Goal: Task Accomplishment & Management: Manage account settings

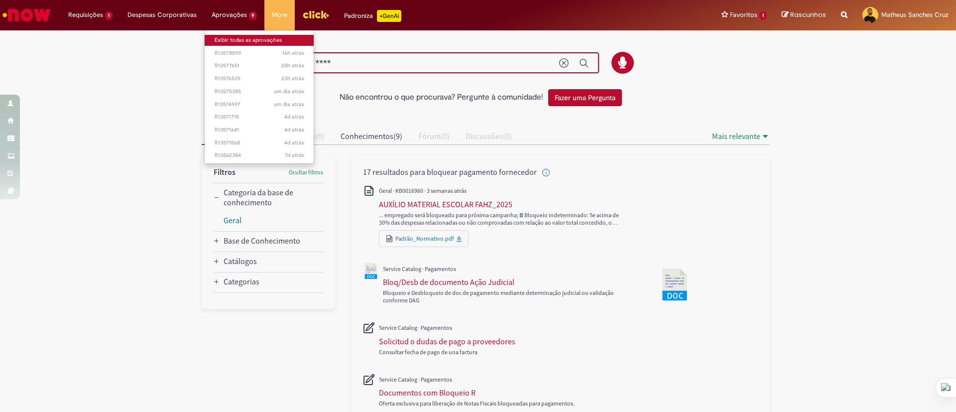
click at [248, 38] on link "Exibir todas as aprovações" at bounding box center [260, 40] width 110 height 11
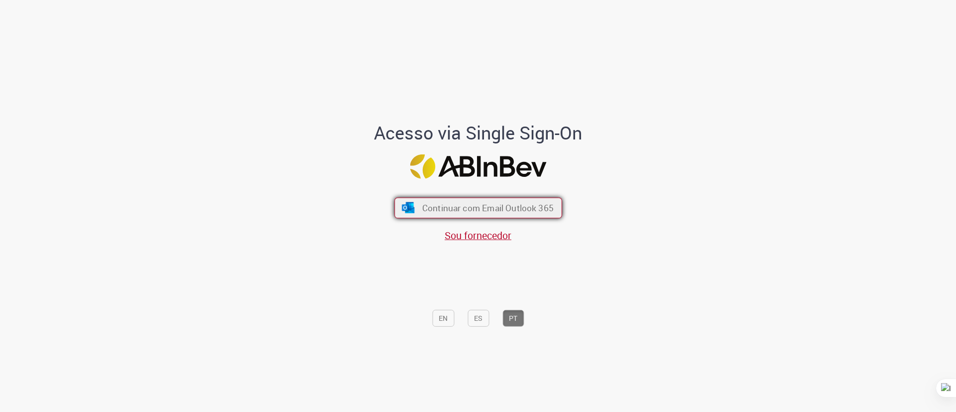
click at [442, 201] on button "Continuar com Email Outlook 365" at bounding box center [478, 207] width 168 height 21
click at [431, 201] on button "Continuar com Email Outlook 365" at bounding box center [478, 207] width 168 height 21
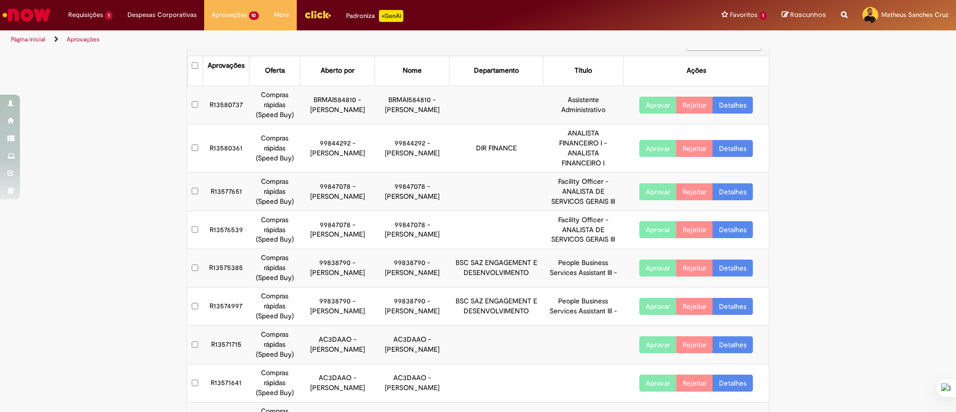
scroll to position [25, 0]
click at [656, 152] on button "Aprovar" at bounding box center [657, 148] width 37 height 17
